Goal: Find specific page/section: Find specific page/section

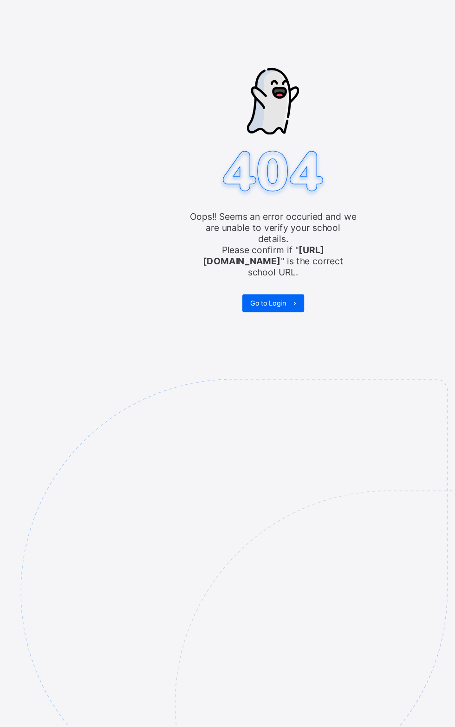
click at [215, 245] on div "Go to Login" at bounding box center [227, 252] width 51 height 15
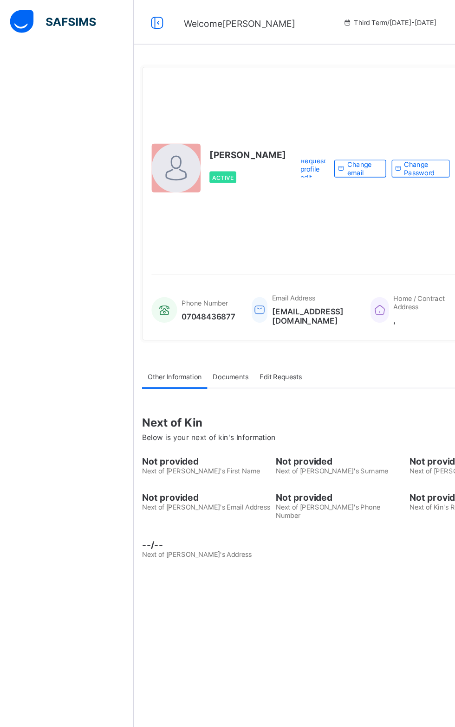
click at [374, 90] on div "[PERSON_NAME] Ene Active Request profile edit Change email Change Password" at bounding box center [254, 141] width 257 height 154
